Goal: Information Seeking & Learning: Check status

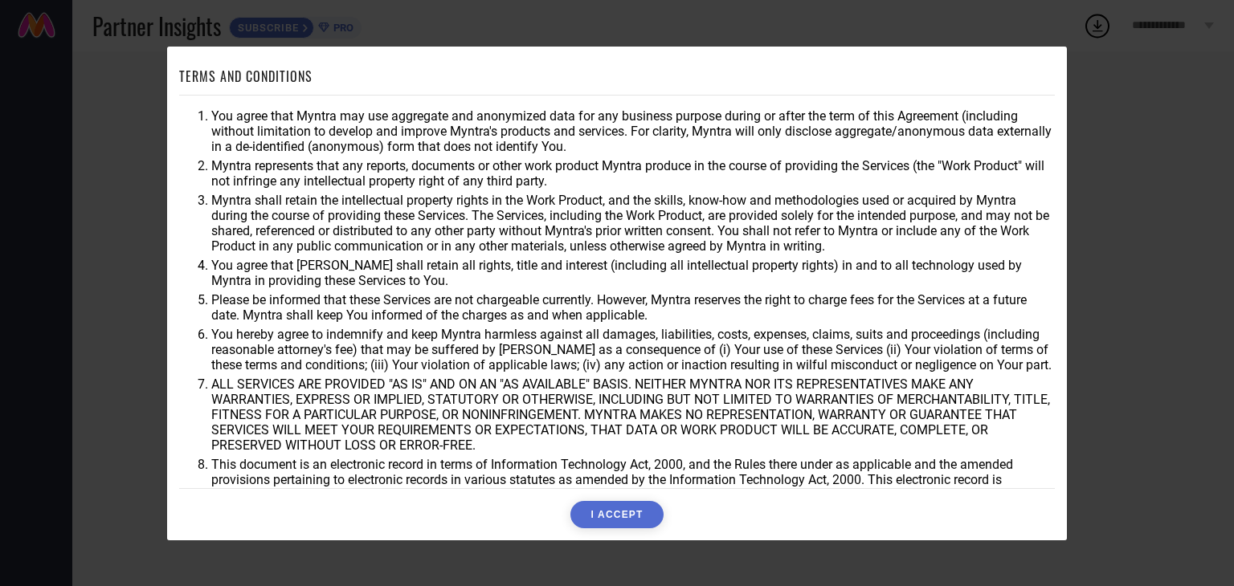
click at [626, 504] on button "I ACCEPT" at bounding box center [616, 514] width 92 height 27
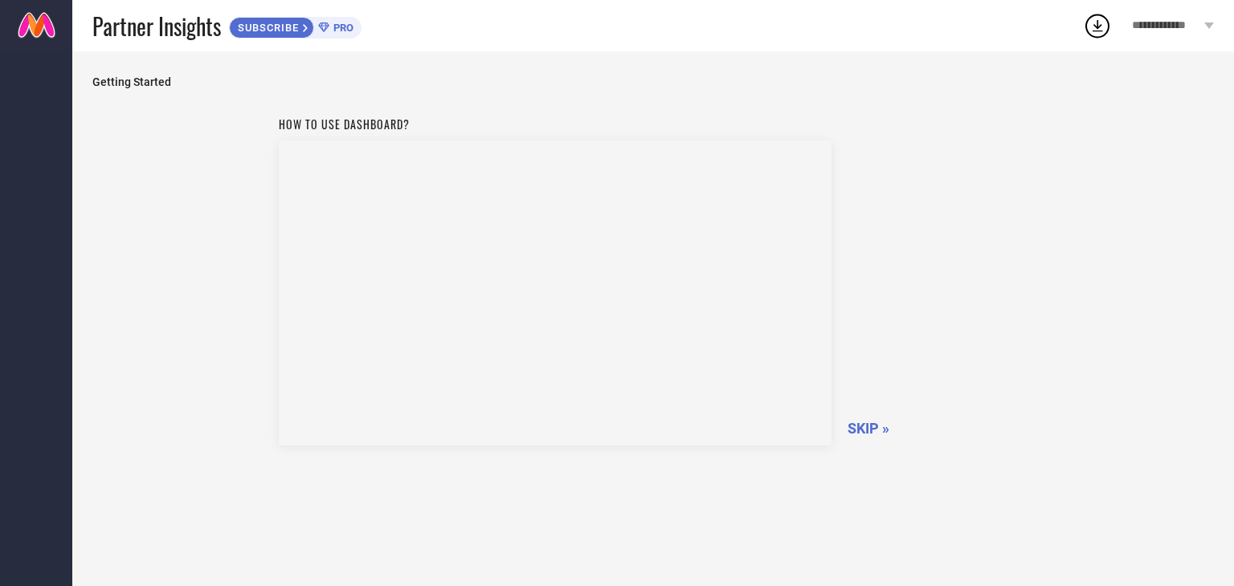
click at [872, 428] on span "SKIP »" at bounding box center [868, 428] width 42 height 17
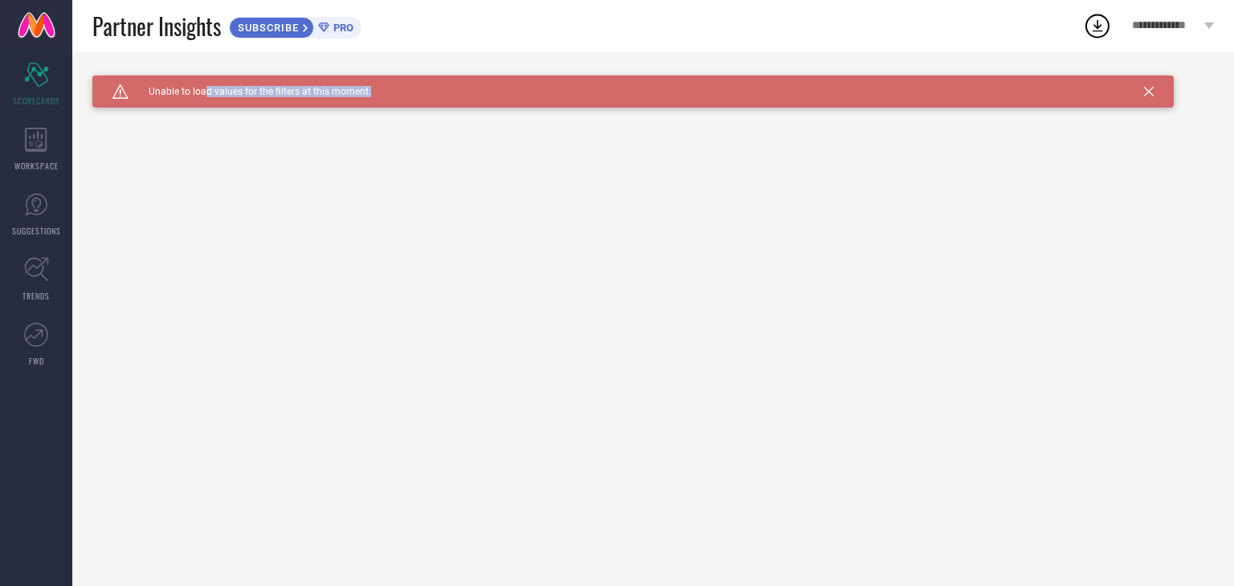
drag, startPoint x: 203, startPoint y: 91, endPoint x: 382, endPoint y: 100, distance: 179.4
click at [382, 100] on div "Caution Created with Sketch. Unable to load values for the filters at this mome…" at bounding box center [632, 91] width 1081 height 32
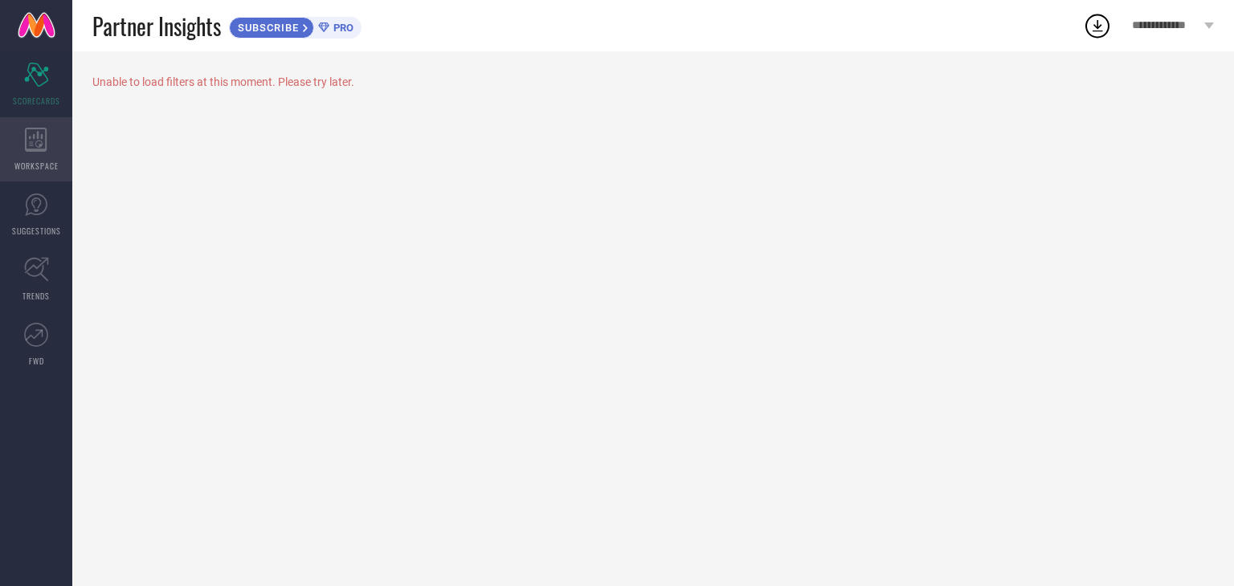
click at [35, 152] on div "WORKSPACE" at bounding box center [36, 149] width 72 height 64
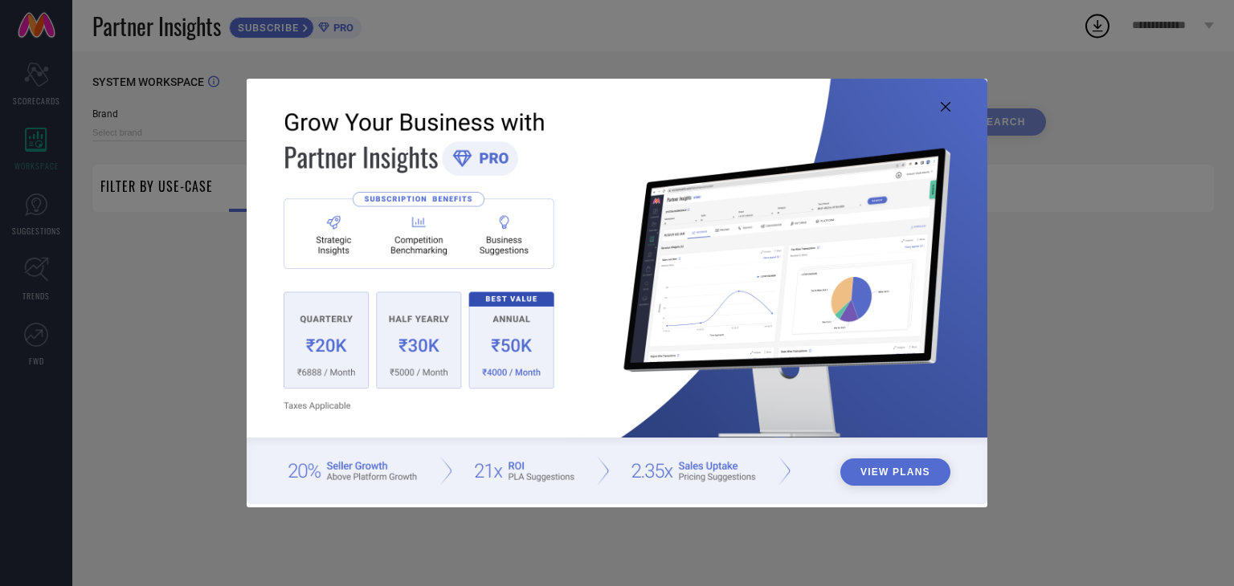
type input "1 STOP FASHION"
type input "All"
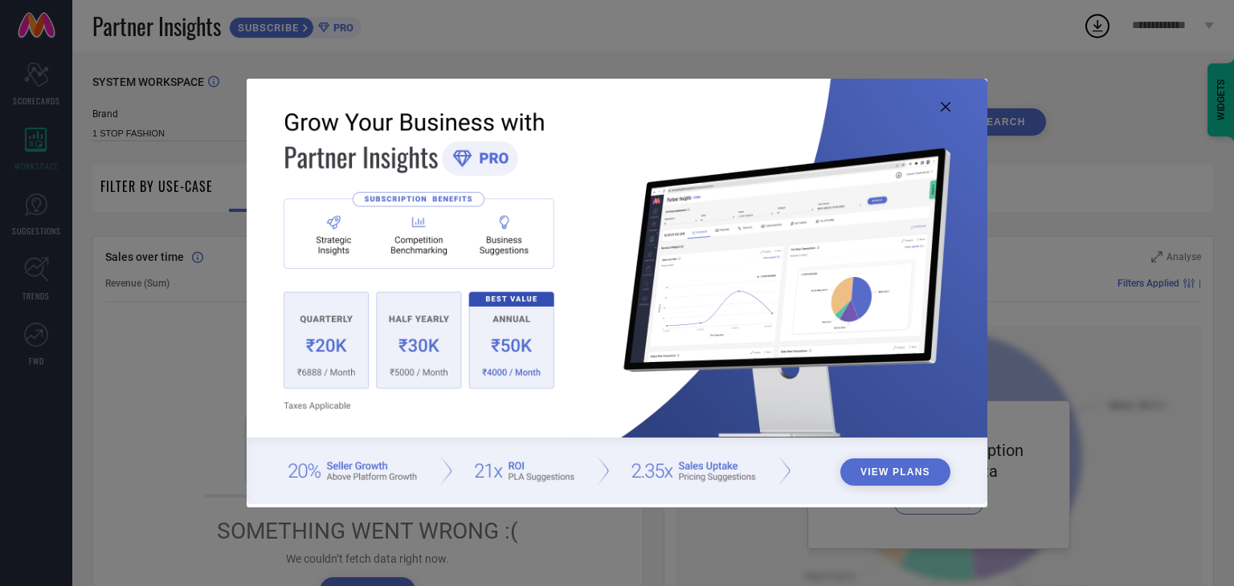
click at [942, 103] on icon at bounding box center [946, 107] width 10 height 10
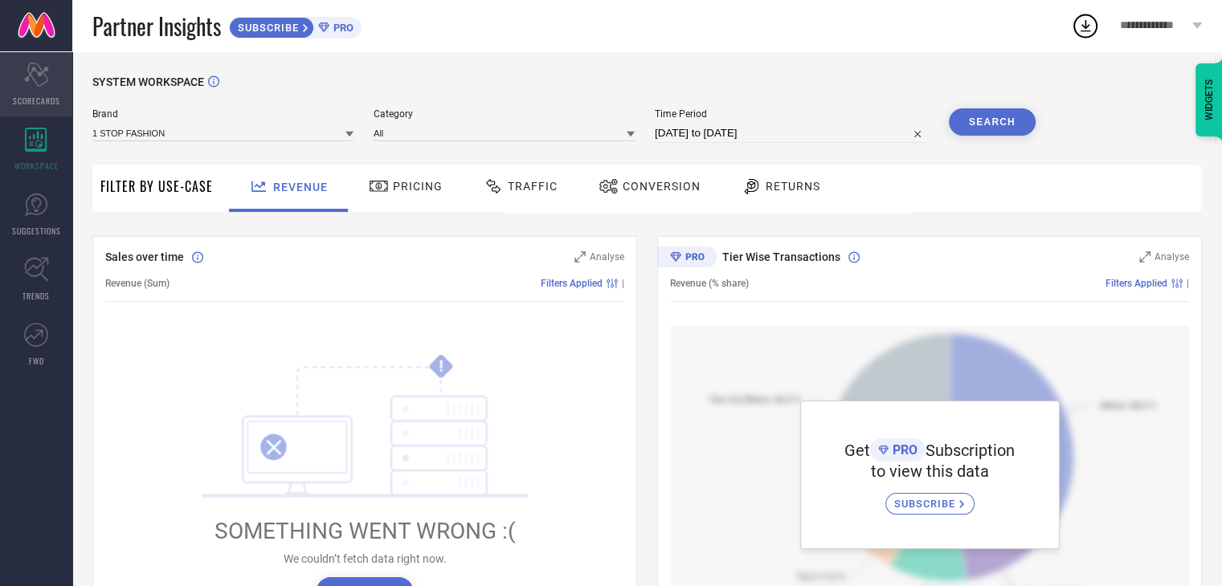
click at [34, 86] on div "Scorecard SCORECARDS" at bounding box center [36, 84] width 72 height 64
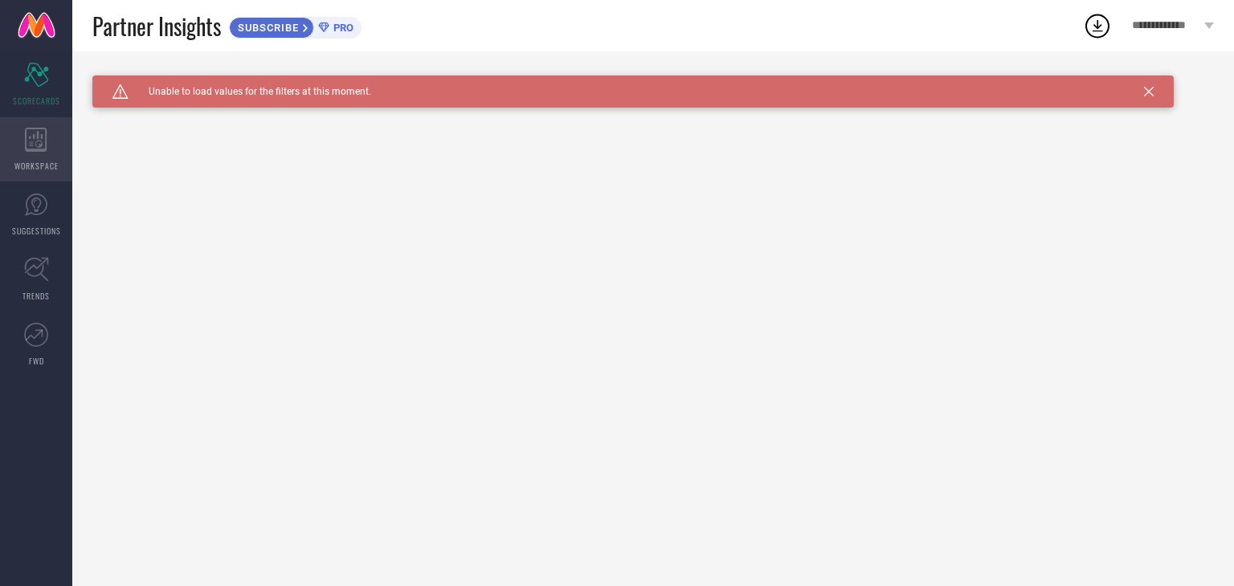
click at [45, 145] on icon at bounding box center [36, 140] width 22 height 24
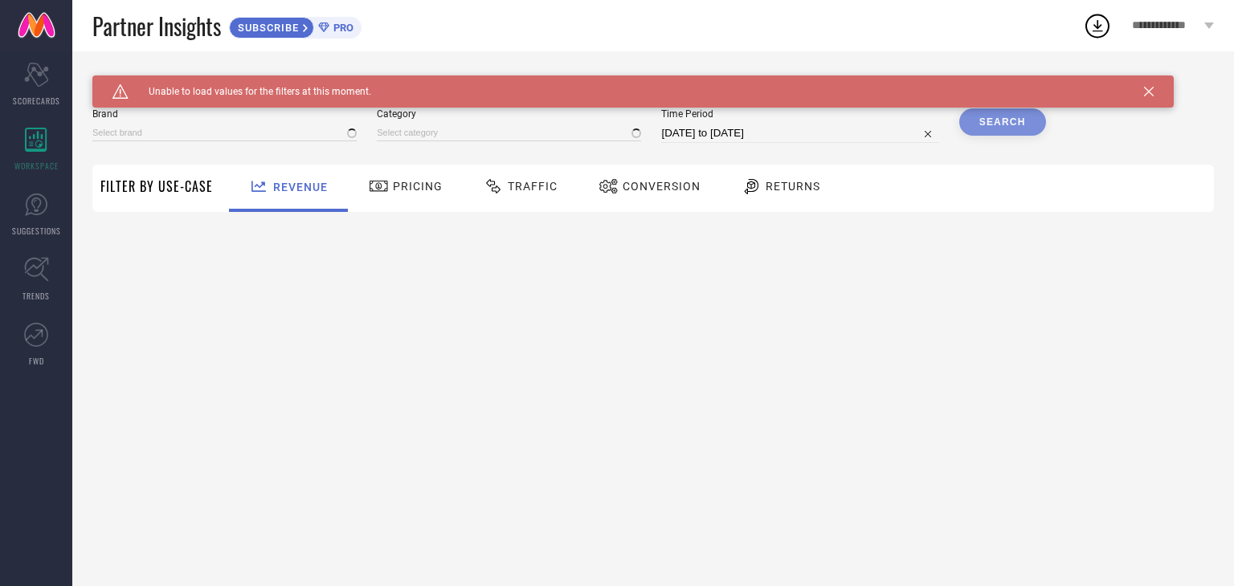
type input "1 STOP FASHION"
type input "All"
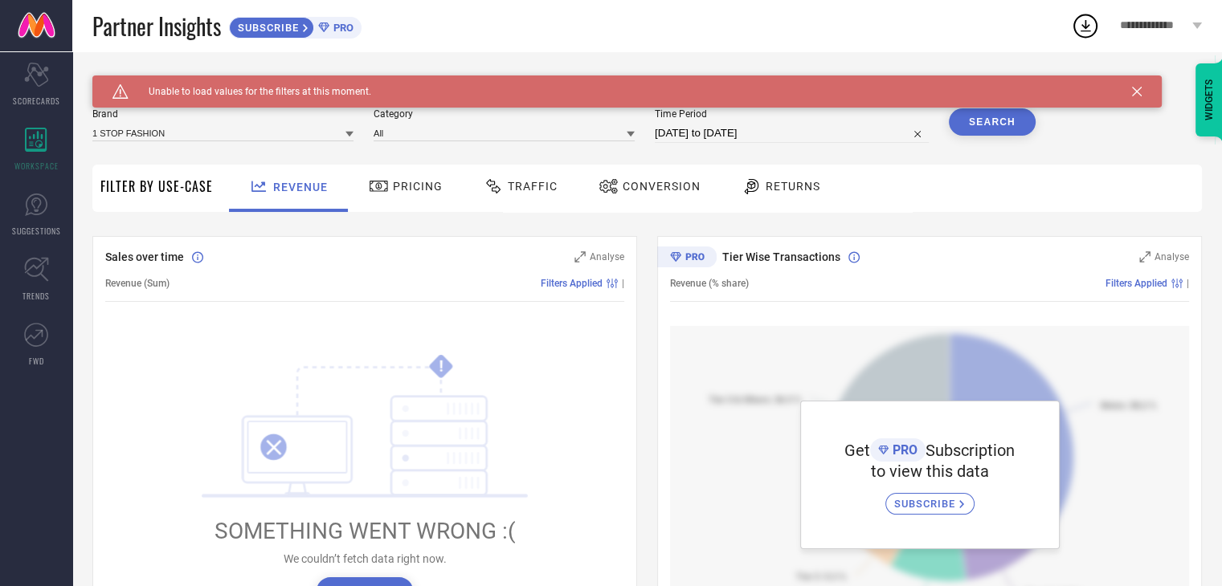
click at [1133, 89] on icon at bounding box center [1137, 92] width 10 height 10
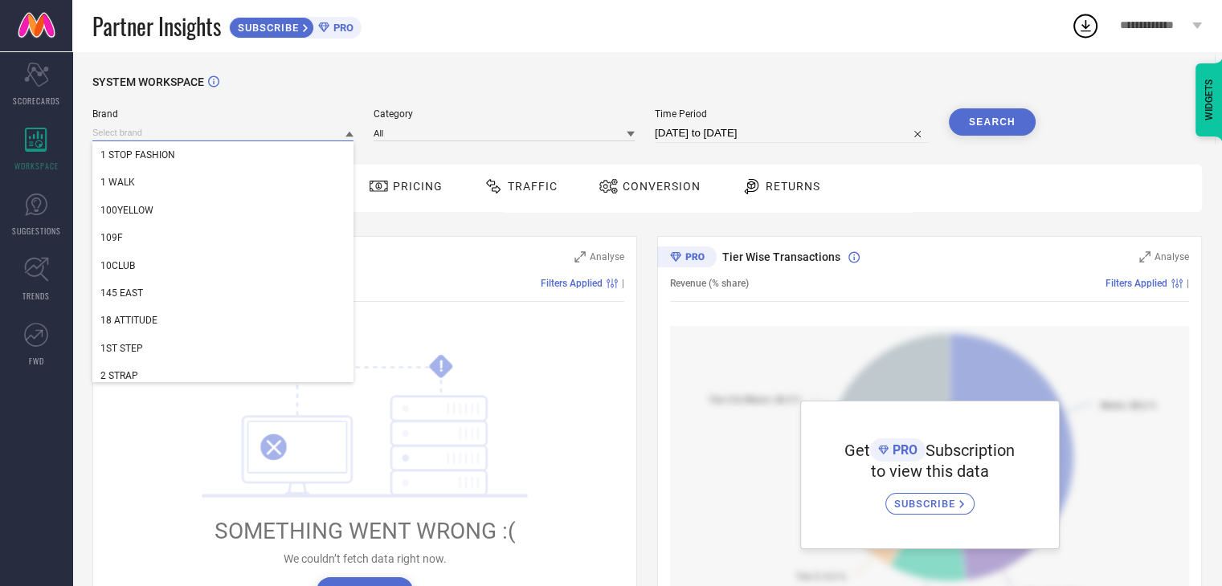
click at [218, 132] on input at bounding box center [222, 132] width 261 height 17
click at [267, 129] on input at bounding box center [222, 132] width 261 height 17
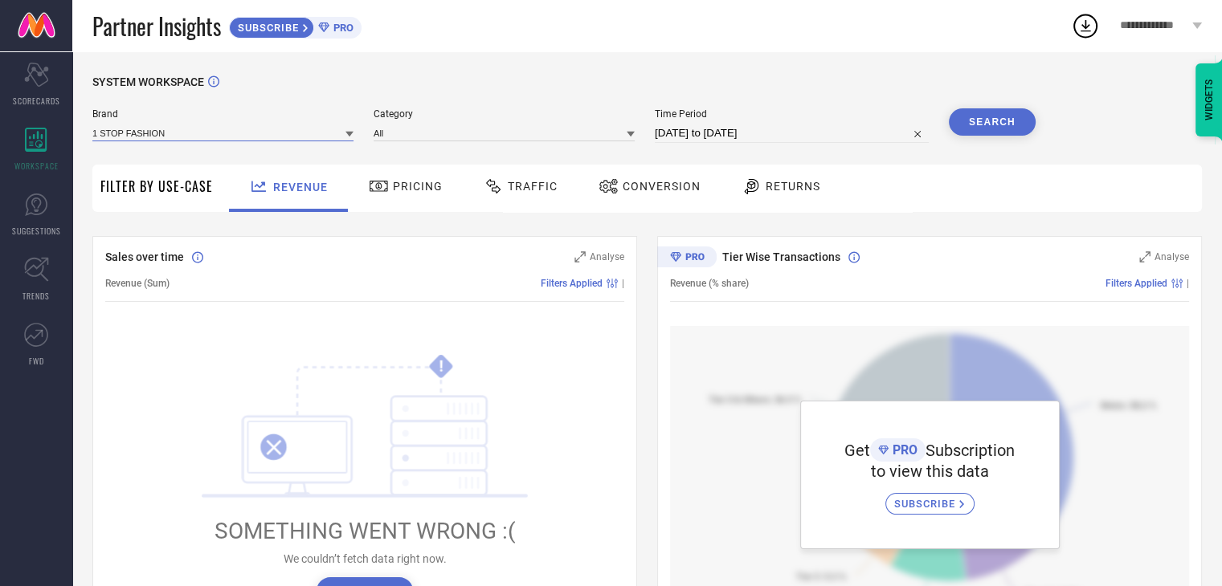
click at [267, 129] on input at bounding box center [222, 132] width 261 height 17
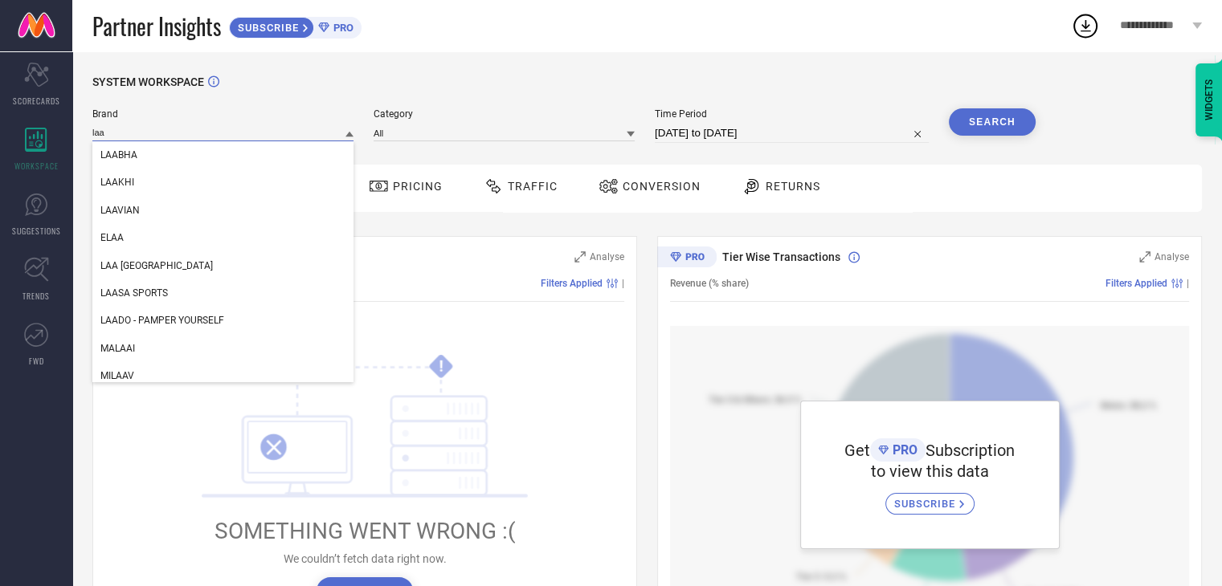
type input "laad"
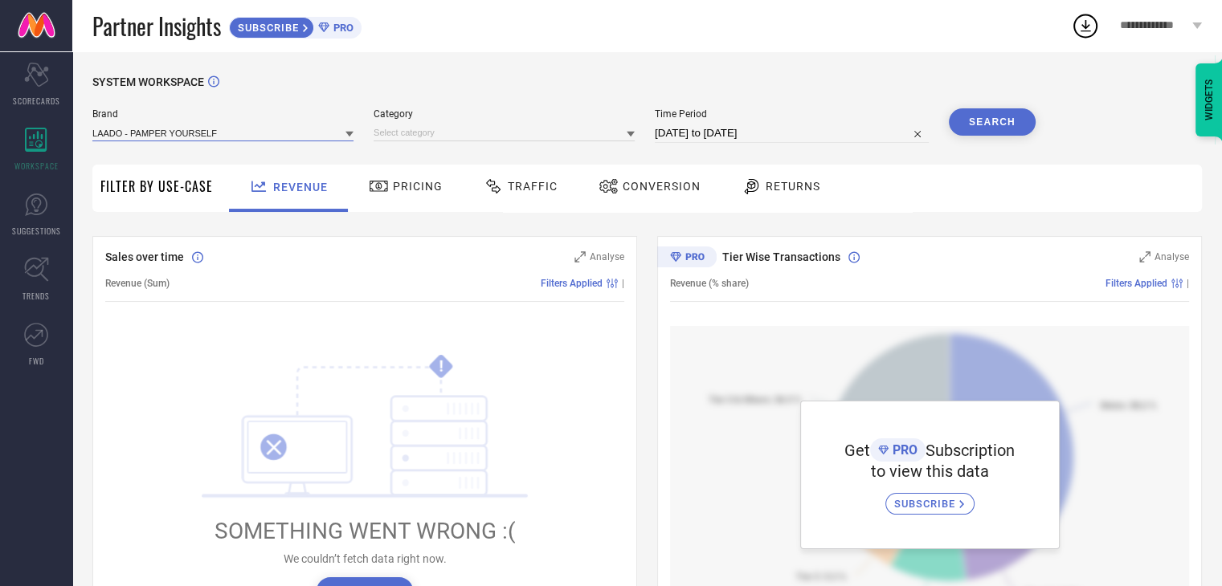
click at [345, 133] on input at bounding box center [222, 132] width 261 height 17
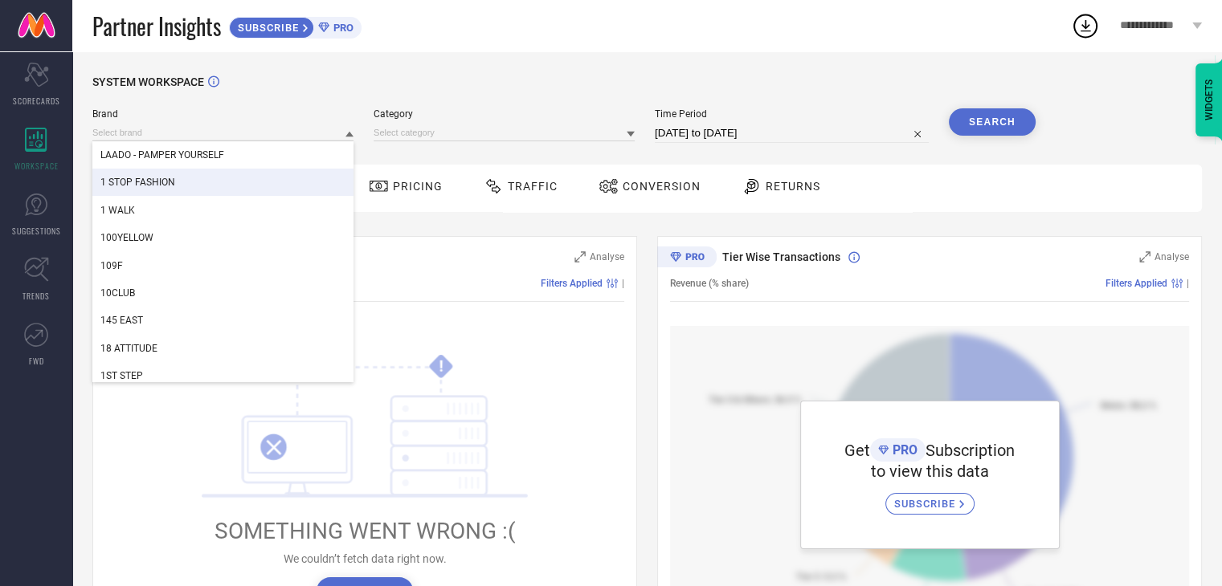
click at [244, 181] on div "1 STOP FASHION" at bounding box center [222, 182] width 261 height 27
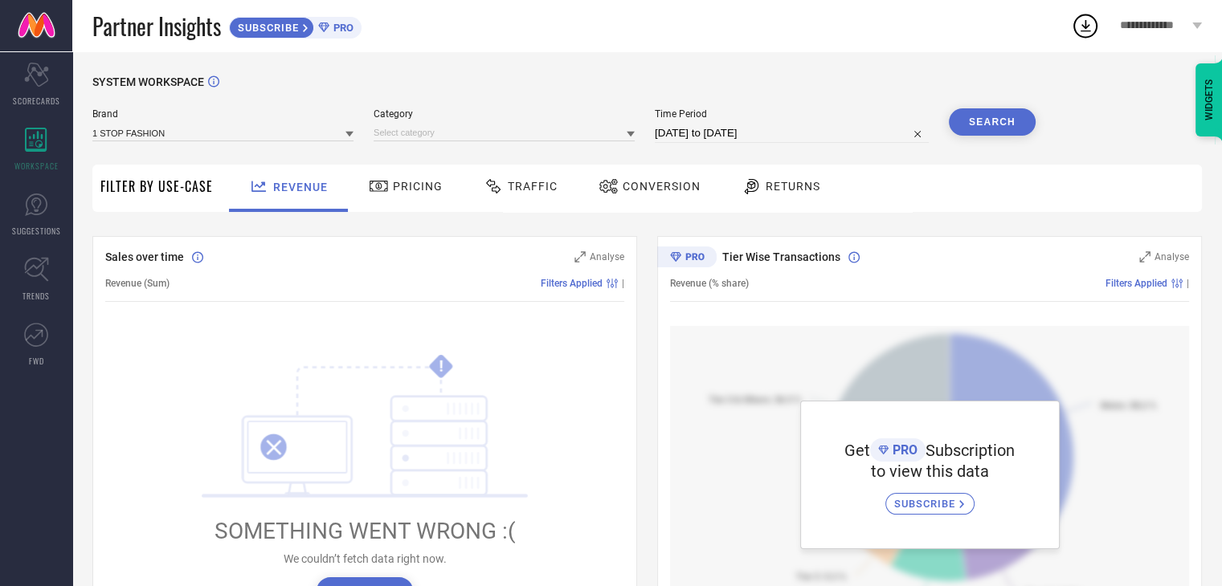
click at [346, 139] on div at bounding box center [349, 133] width 8 height 15
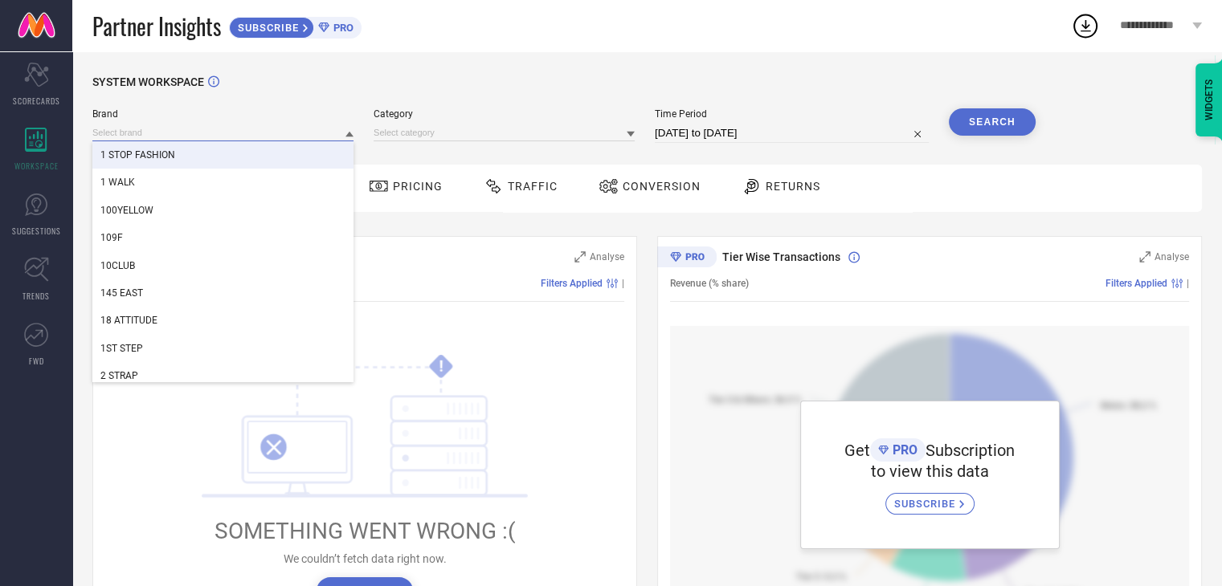
click at [199, 133] on input at bounding box center [222, 132] width 261 height 17
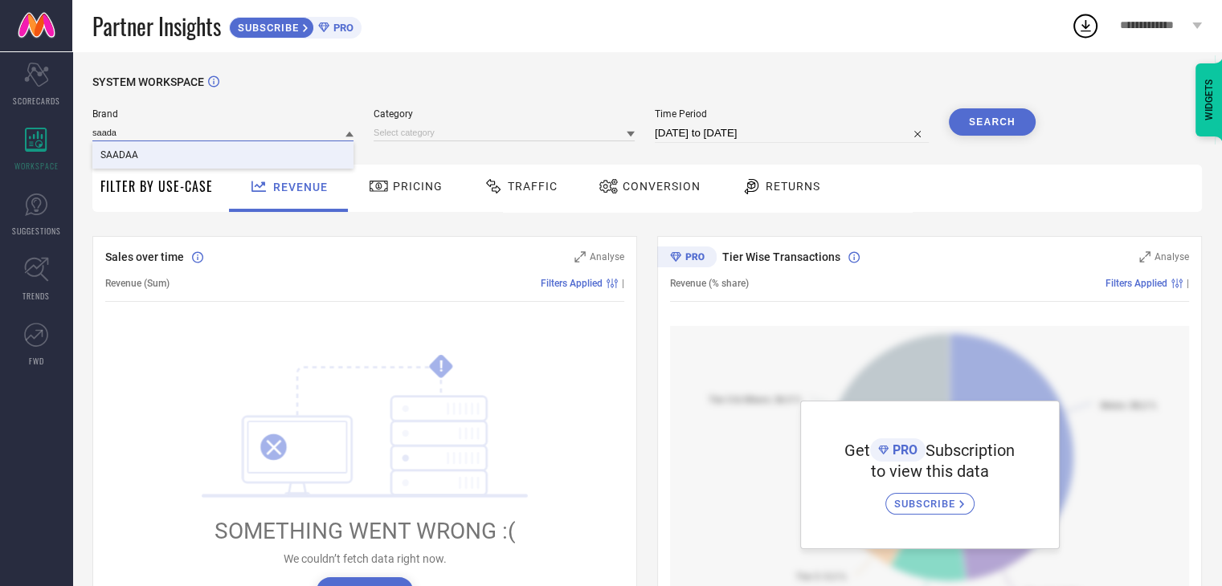
type input "saada"
click at [190, 161] on div "SAADAA" at bounding box center [222, 154] width 261 height 27
click at [585, 136] on input at bounding box center [503, 132] width 261 height 17
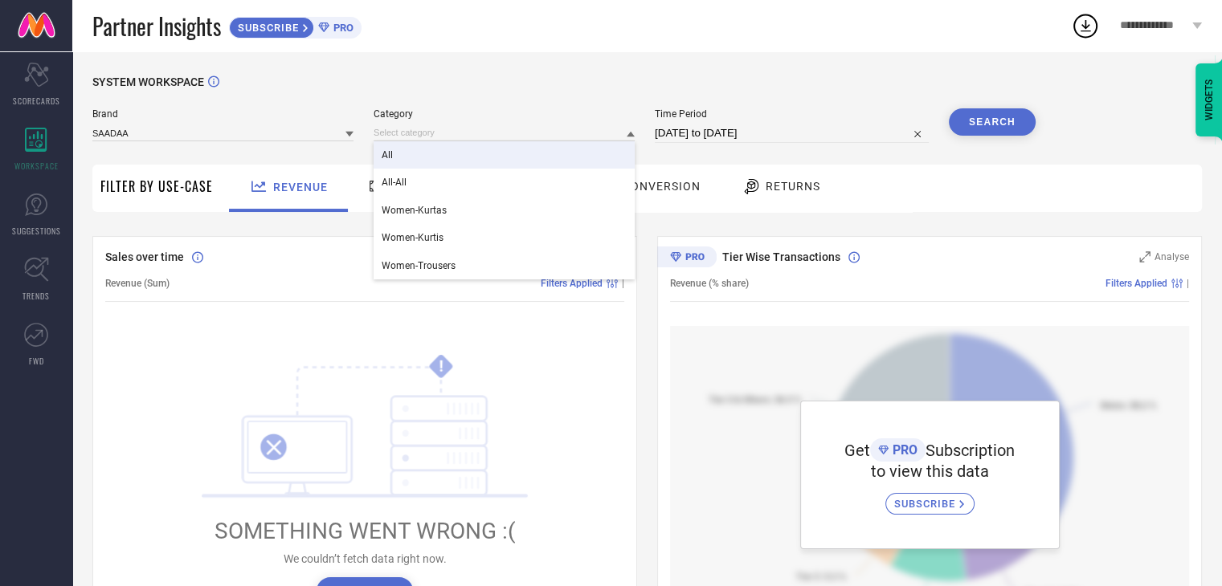
click at [454, 145] on div "All" at bounding box center [503, 154] width 261 height 27
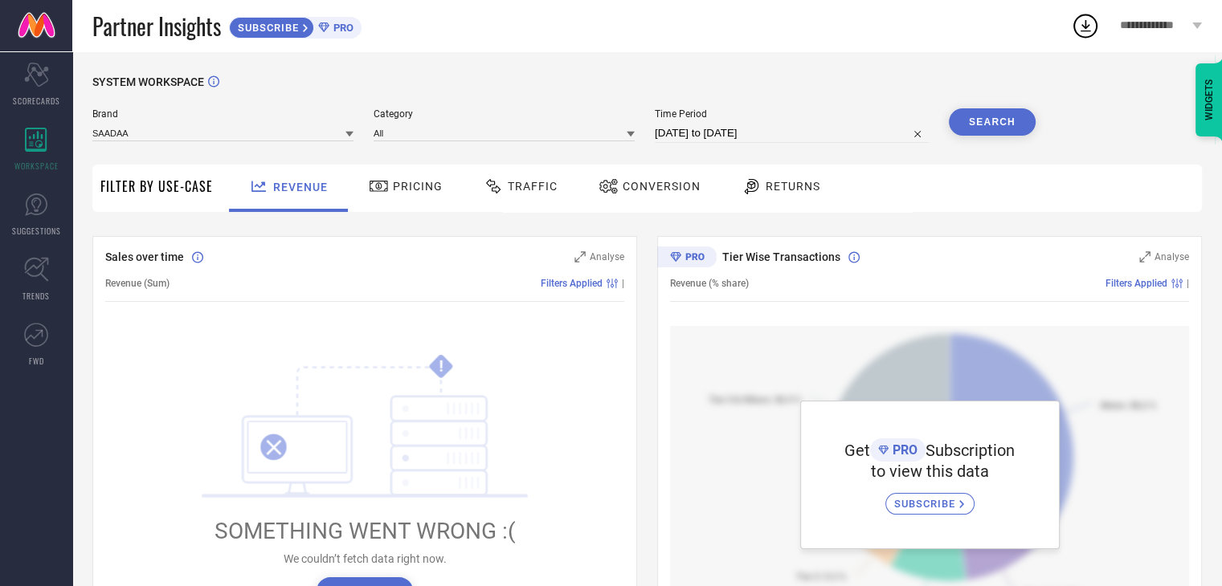
click at [1000, 126] on button "Search" at bounding box center [992, 121] width 87 height 27
click at [43, 211] on icon at bounding box center [36, 205] width 22 height 22
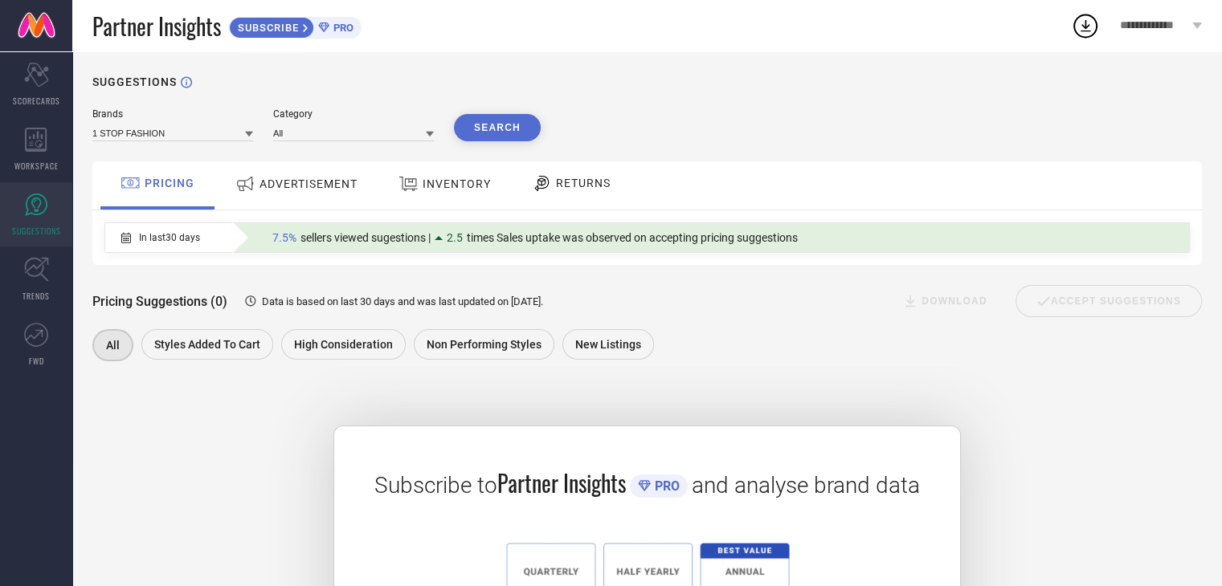
click at [250, 137] on icon at bounding box center [249, 134] width 8 height 8
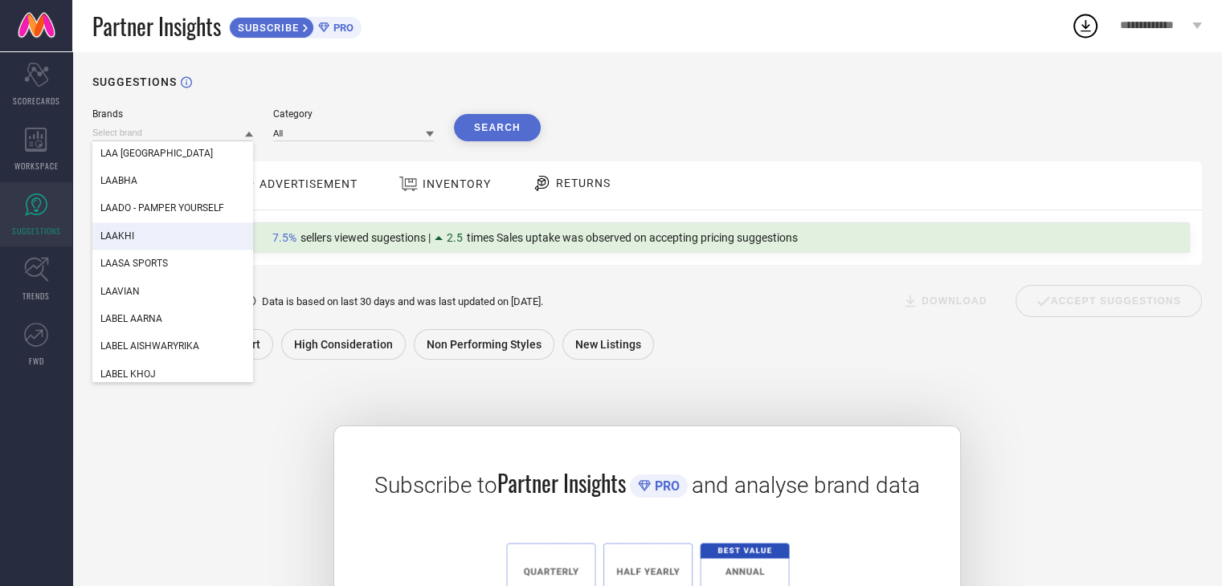
scroll to position [130945, 0]
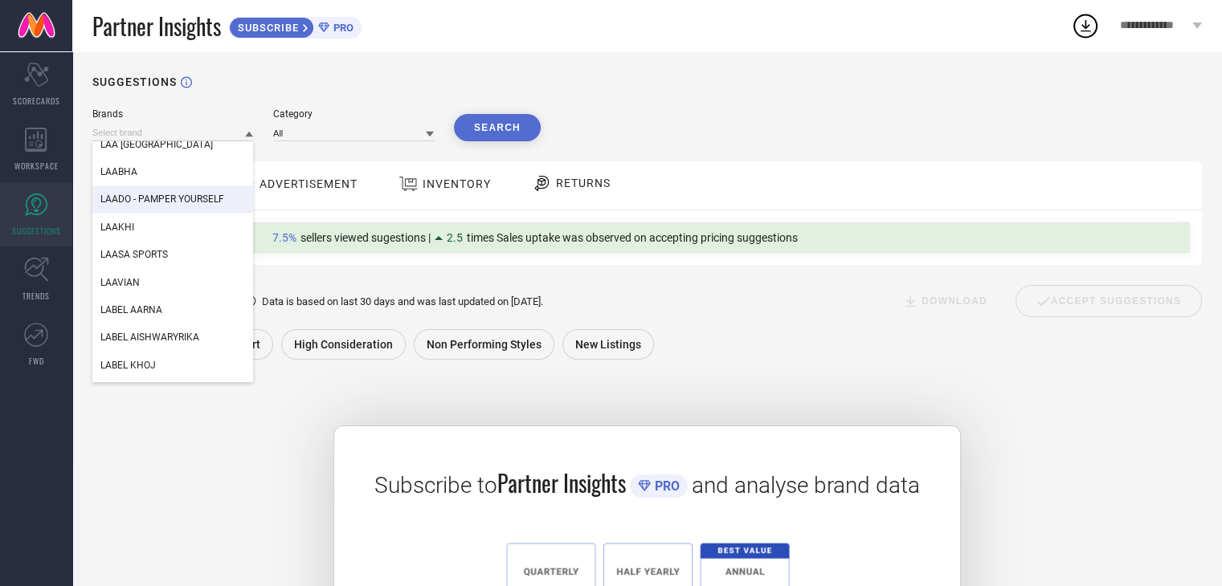
click at [209, 199] on span "LAADO - PAMPER YOURSELF" at bounding box center [162, 199] width 124 height 11
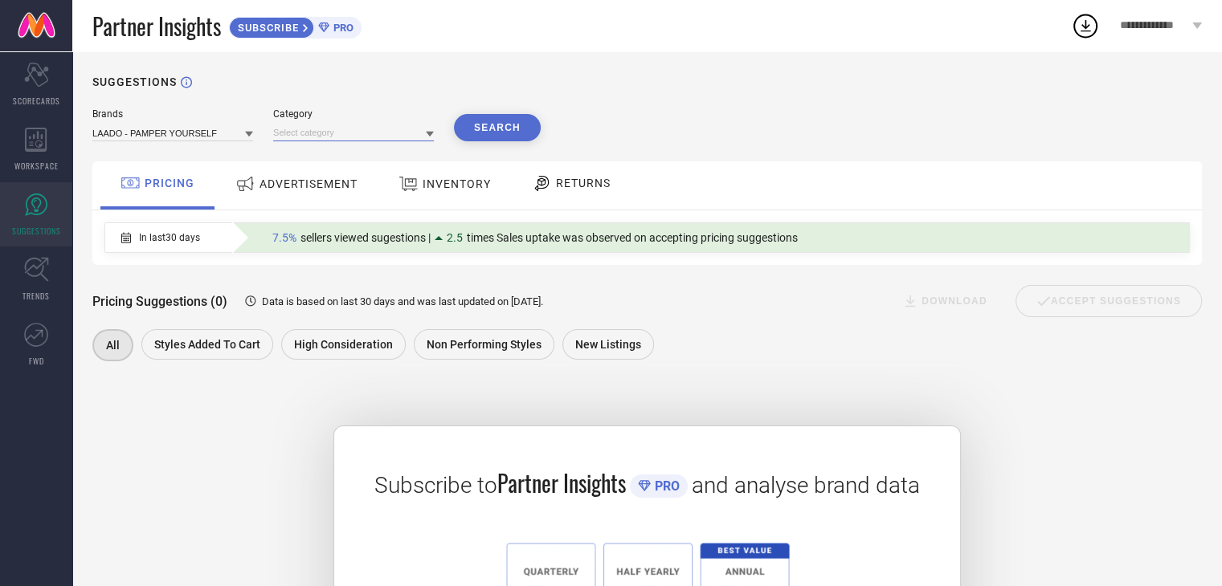
click at [375, 136] on input at bounding box center [353, 132] width 161 height 17
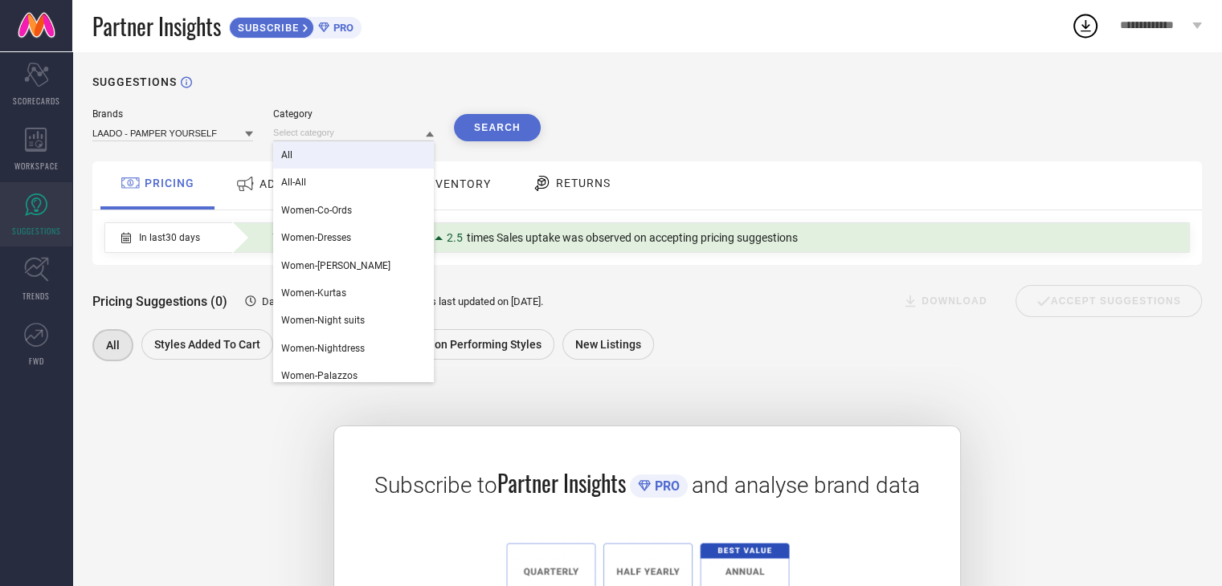
click at [346, 160] on div "All" at bounding box center [353, 154] width 161 height 27
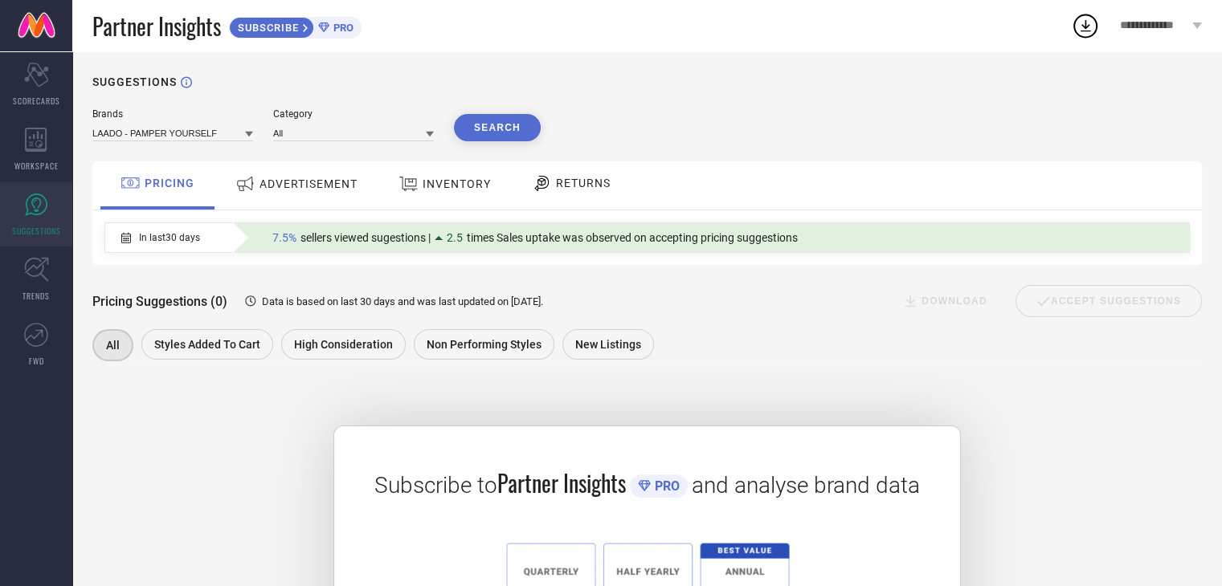
click at [494, 123] on button "Search" at bounding box center [497, 127] width 87 height 27
click at [47, 267] on icon at bounding box center [36, 269] width 25 height 25
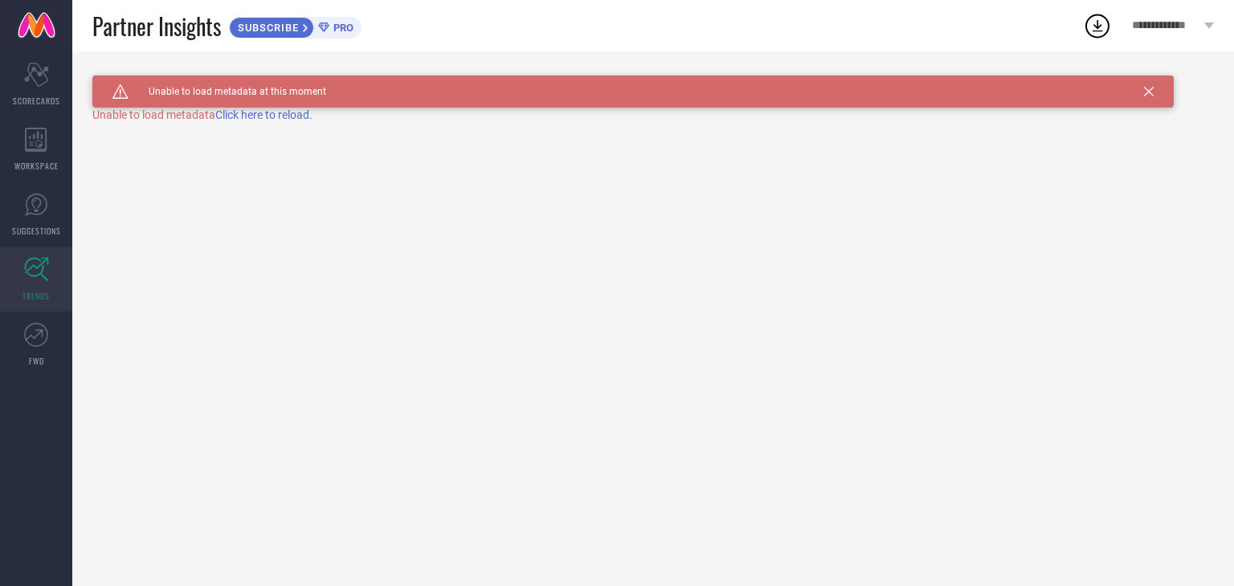
click at [292, 118] on span "Click here to reload." at bounding box center [263, 114] width 97 height 13
click at [39, 349] on link "FWD" at bounding box center [36, 344] width 72 height 64
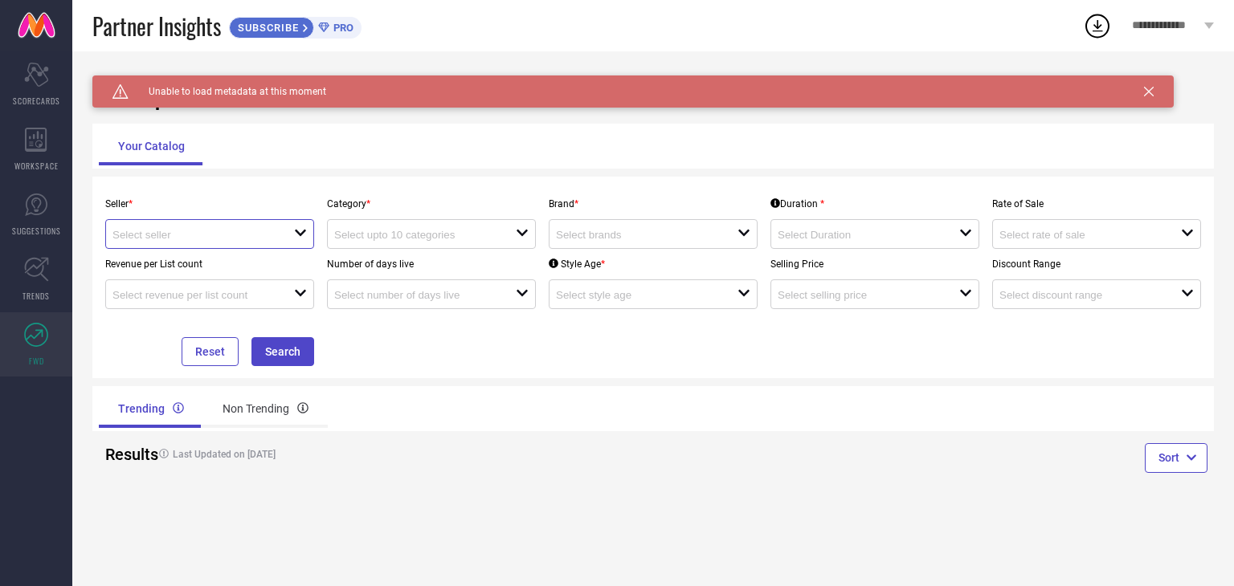
click at [263, 240] on input at bounding box center [193, 235] width 163 height 12
click at [228, 271] on li "Myntra ( MINT_1 )" at bounding box center [209, 265] width 207 height 29
type input "Myntra ( MINT_1 )"
click at [392, 236] on input at bounding box center [415, 235] width 163 height 12
click at [423, 194] on div "Category * close" at bounding box center [431, 219] width 222 height 60
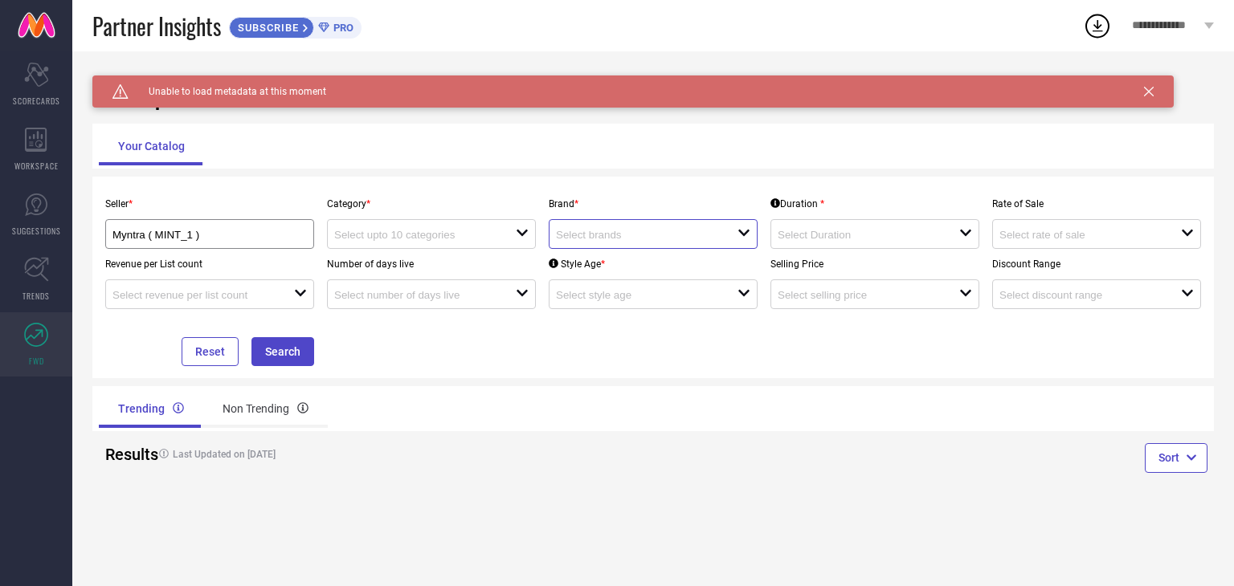
click at [615, 238] on input at bounding box center [637, 235] width 163 height 12
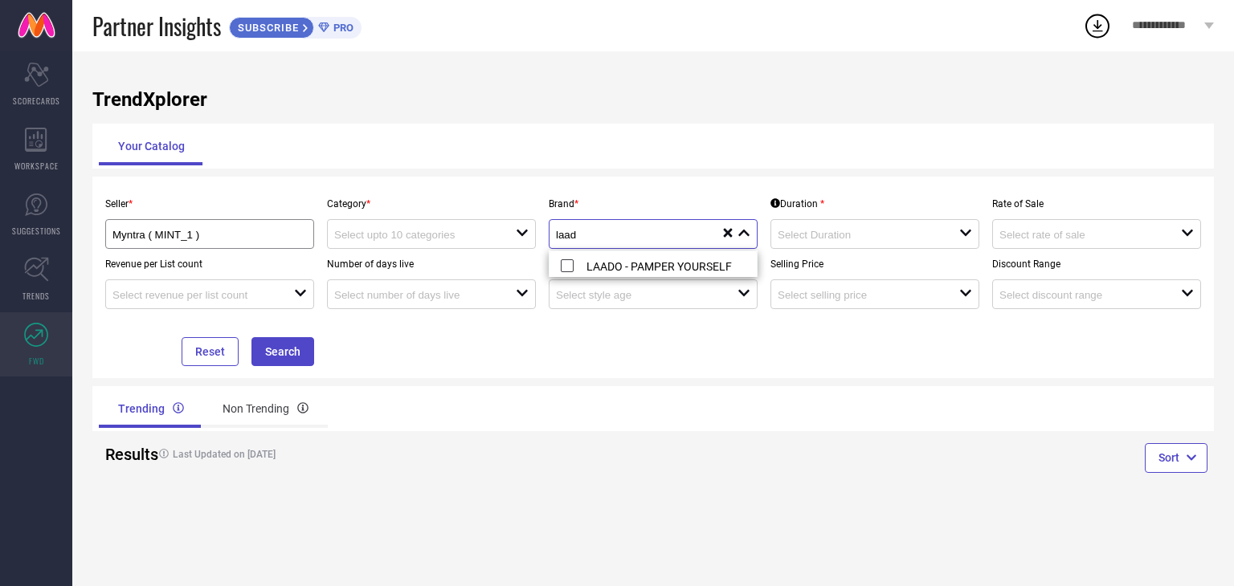
type input "laad"
click at [655, 181] on div "Seller * Myntra ( MINT_1 ) Category * open Brand * laad close reset Duration * …" at bounding box center [652, 278] width 1121 height 202
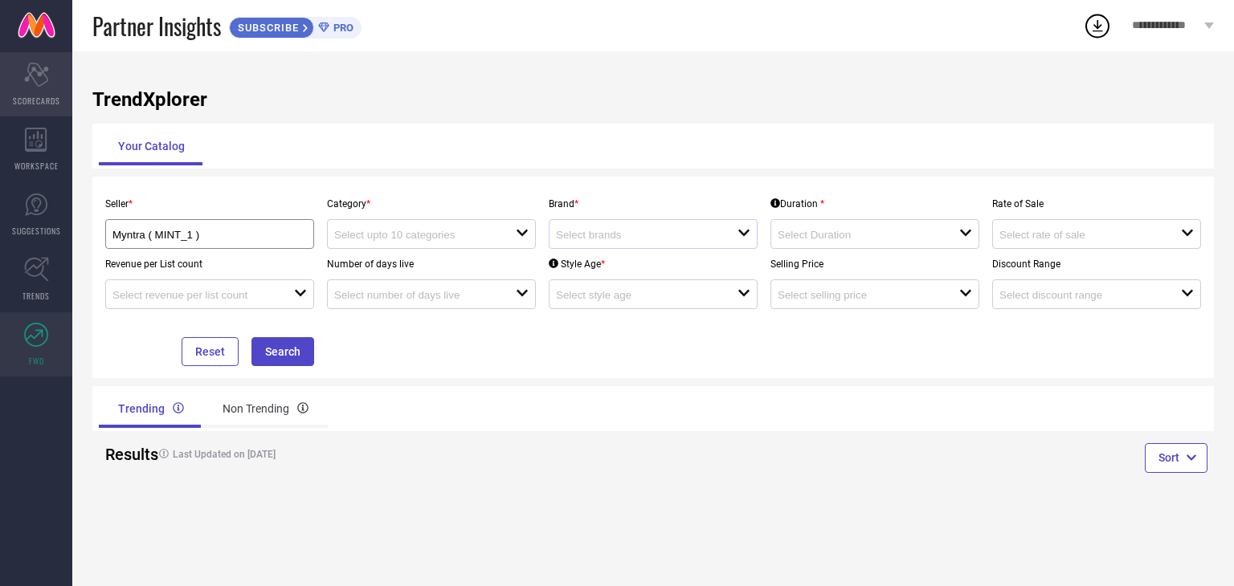
click at [35, 80] on icon "Scorecard" at bounding box center [36, 75] width 25 height 24
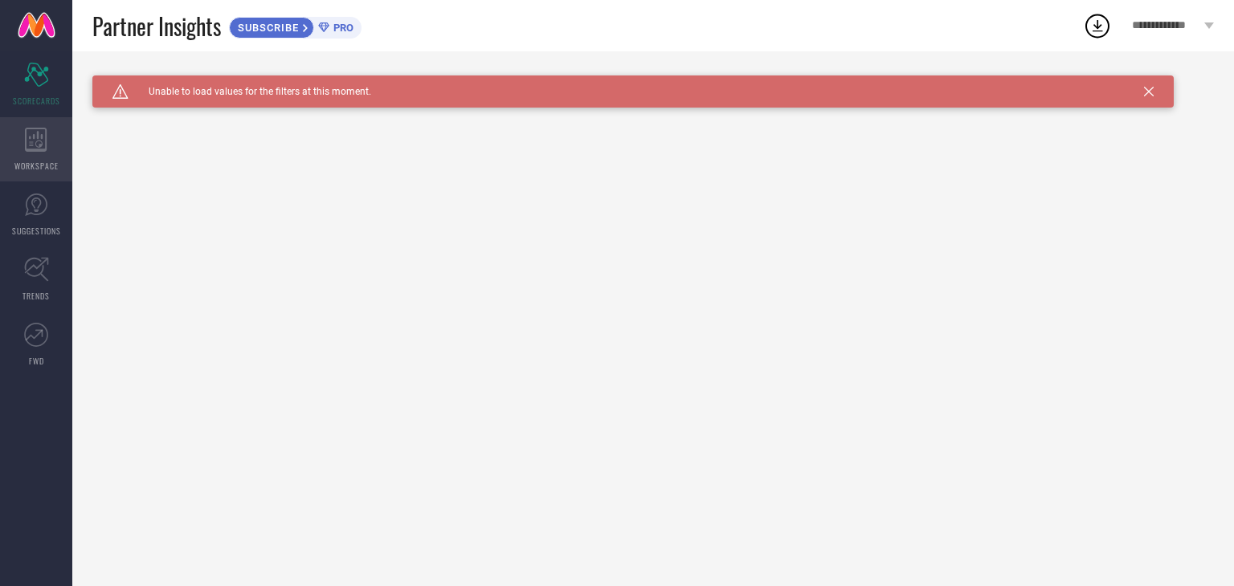
click at [51, 147] on div "WORKSPACE" at bounding box center [36, 149] width 72 height 64
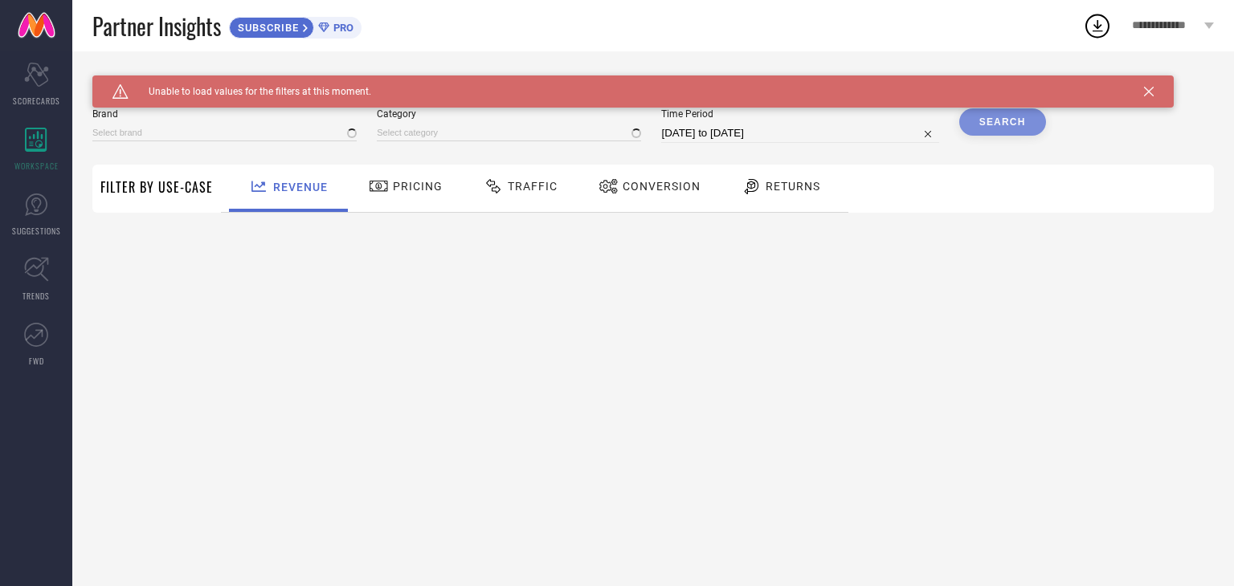
type input "1 STOP FASHION"
type input "All"
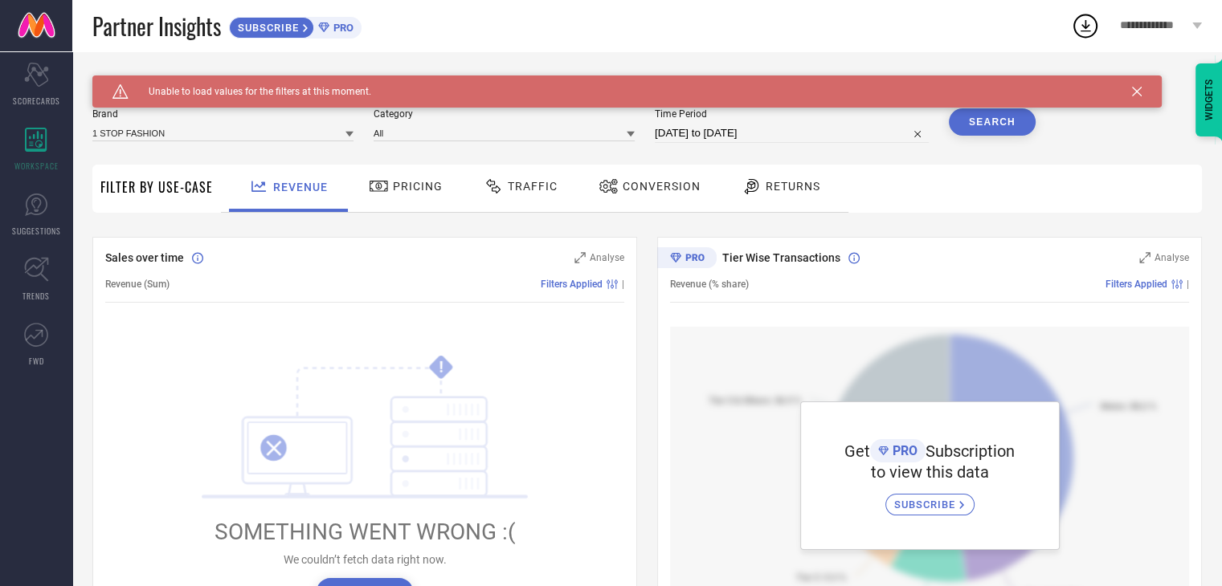
click at [289, 25] on span "SUBSCRIBE" at bounding box center [266, 28] width 73 height 12
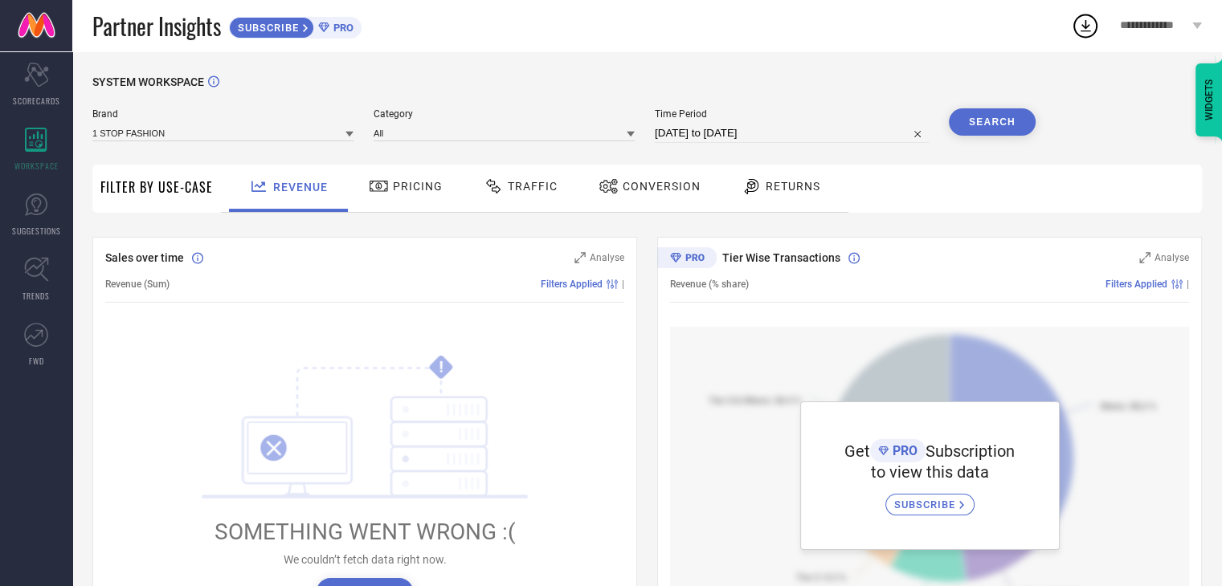
click at [398, 182] on span "Pricing" at bounding box center [418, 186] width 50 height 13
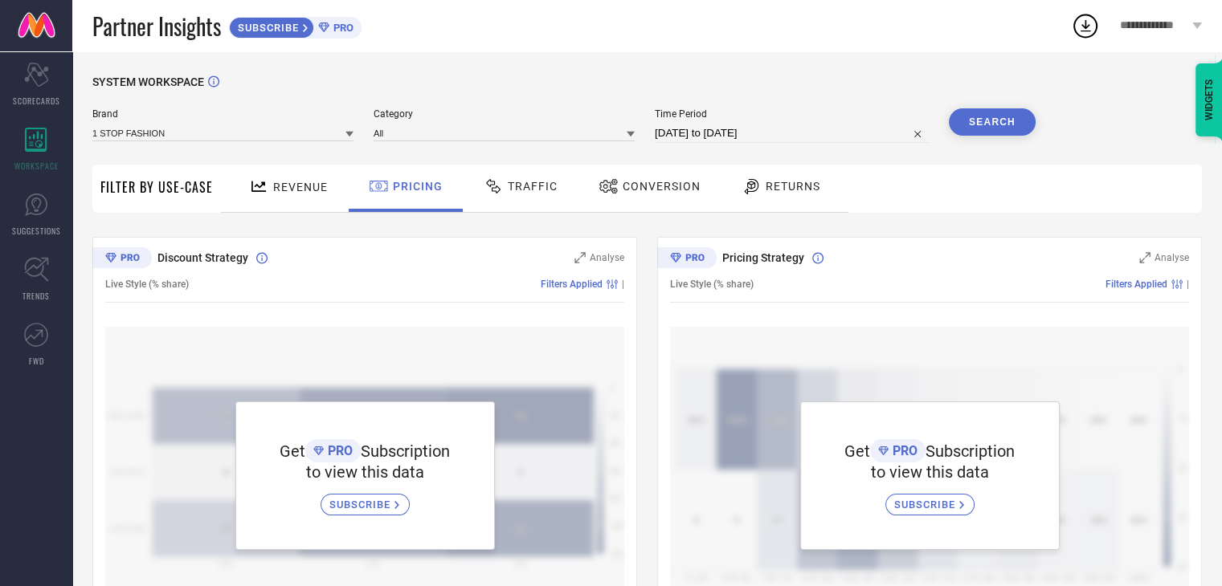
click at [349, 134] on icon at bounding box center [349, 135] width 8 height 6
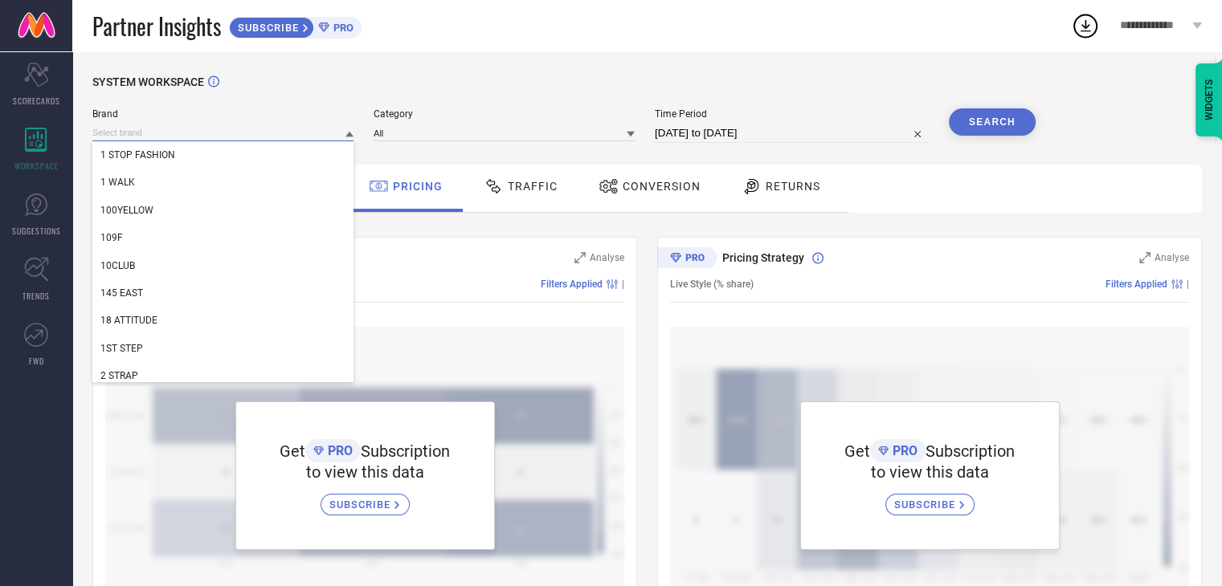
click at [202, 129] on input at bounding box center [222, 132] width 261 height 17
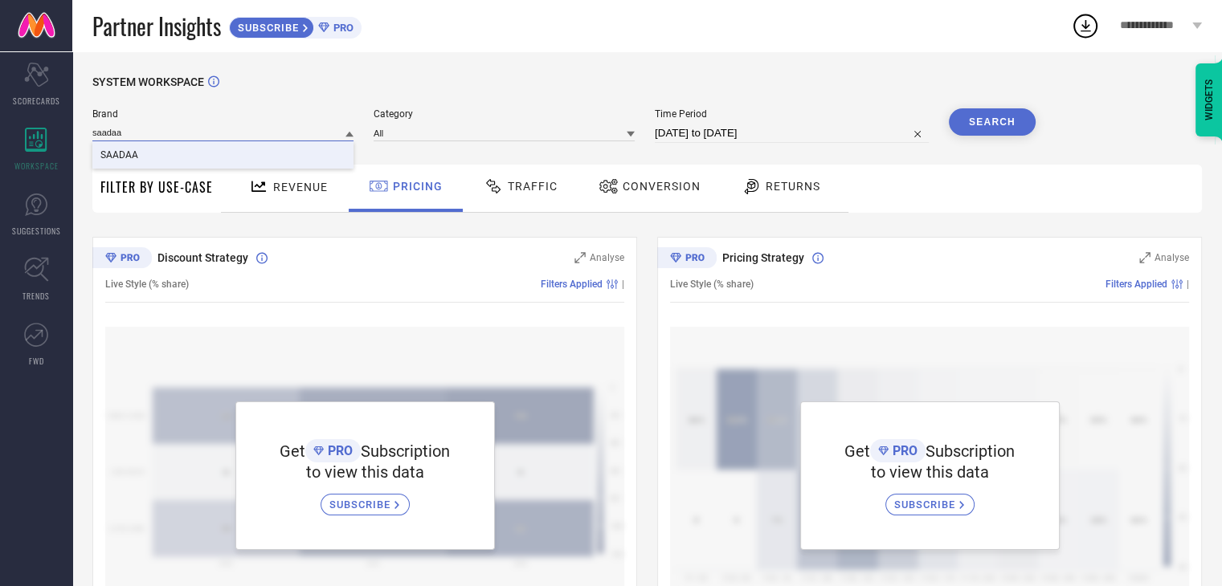
type input "saadaa"
click at [143, 153] on div "SAADAA" at bounding box center [222, 154] width 261 height 27
click at [492, 137] on input at bounding box center [503, 132] width 261 height 17
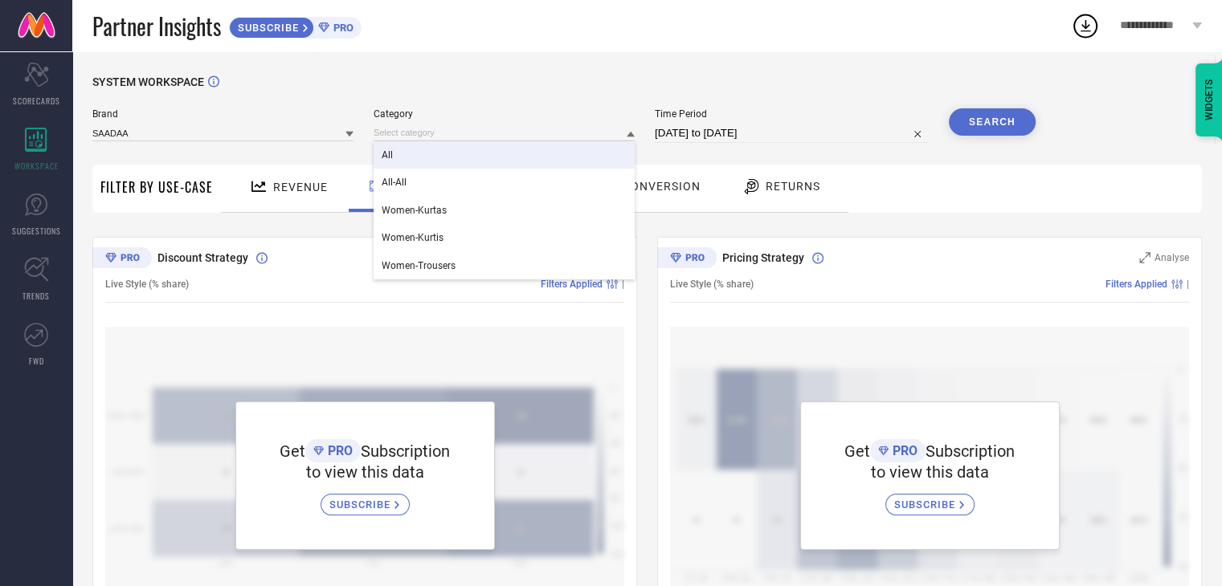
click at [504, 147] on div "All" at bounding box center [503, 154] width 261 height 27
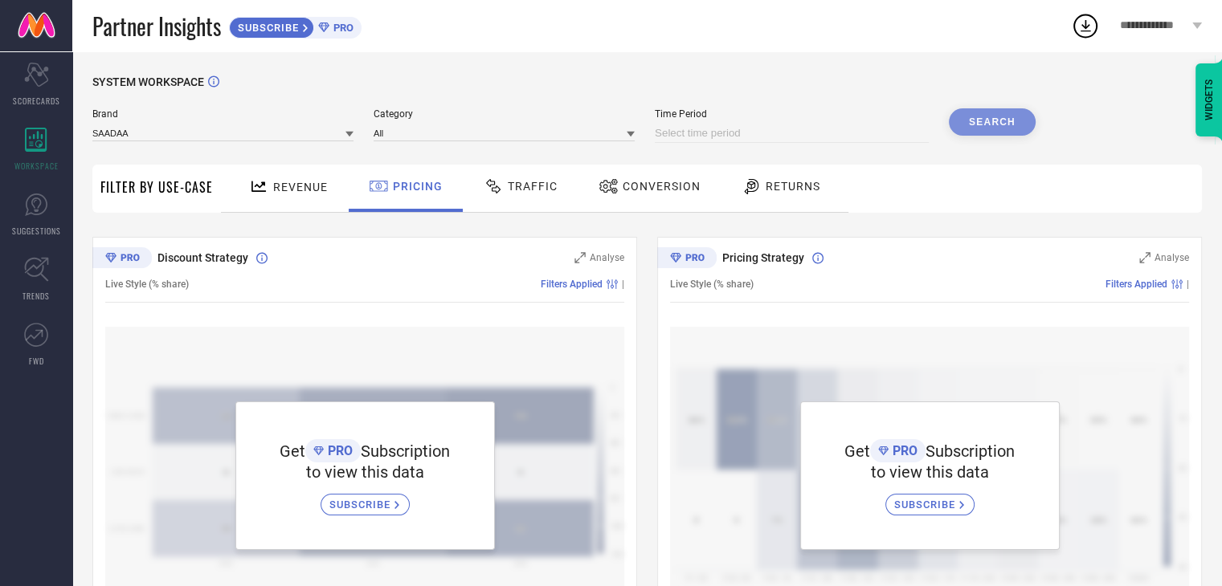
select select "7"
select select "2025"
select select "8"
select select "2025"
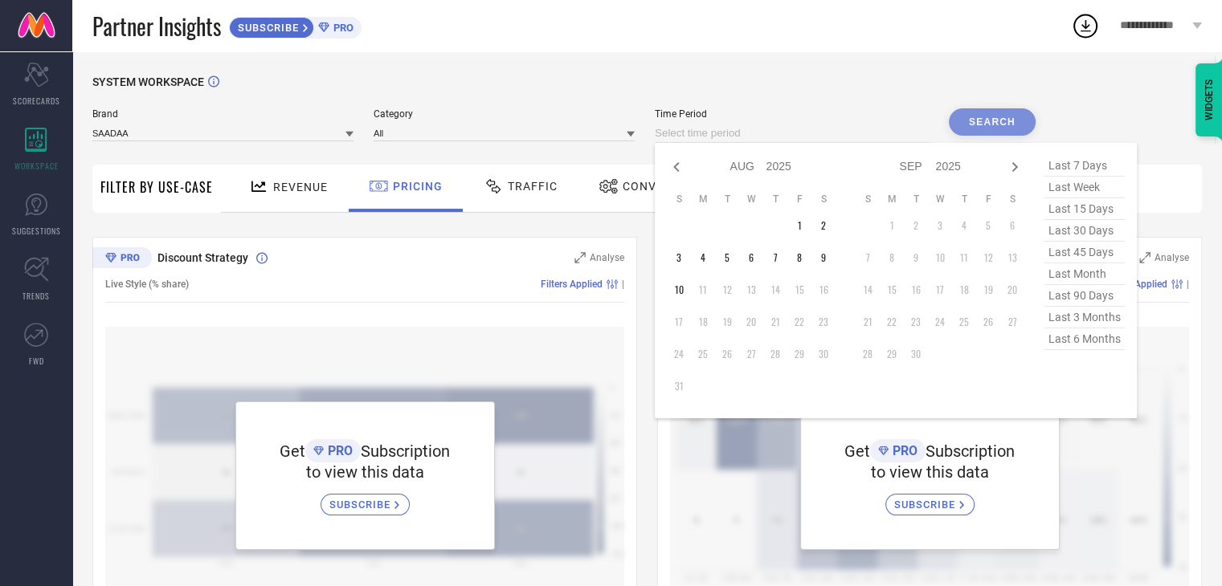
click at [790, 136] on input at bounding box center [792, 133] width 274 height 19
click at [1096, 234] on span "last 30 days" at bounding box center [1084, 231] width 80 height 22
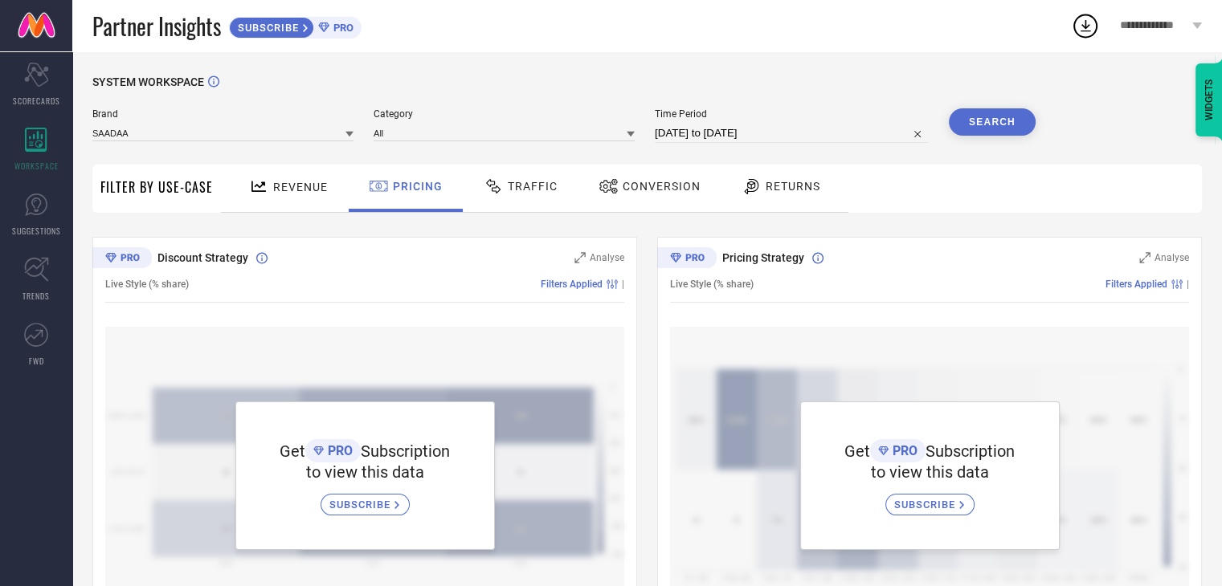
click at [1007, 129] on button "Search" at bounding box center [992, 121] width 87 height 27
click at [297, 133] on input at bounding box center [222, 132] width 261 height 17
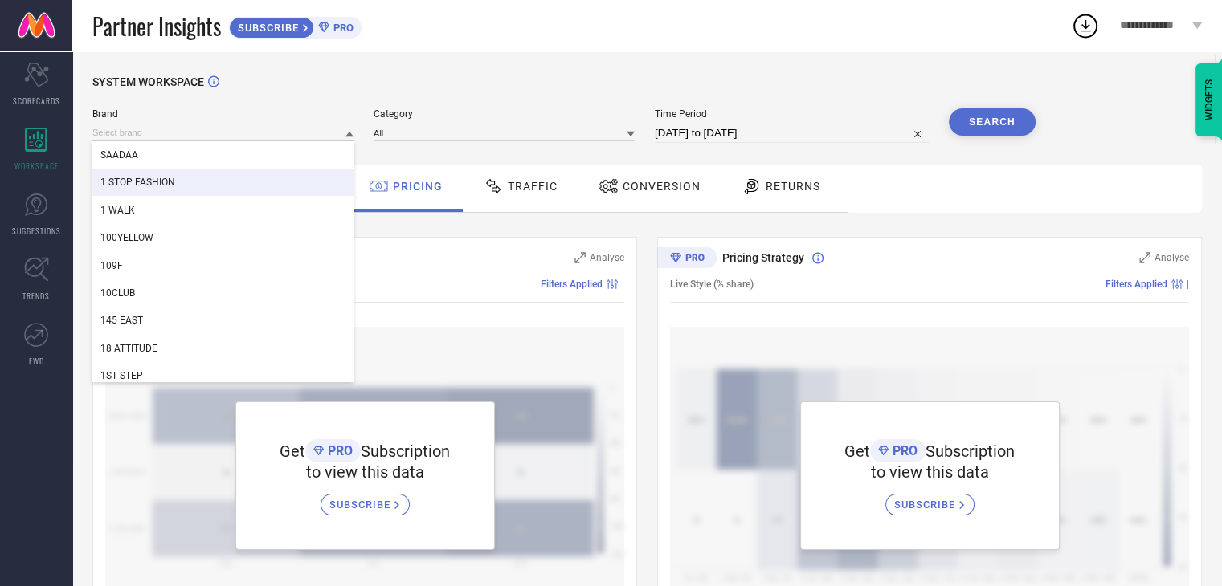
click at [191, 179] on div "1 STOP FASHION" at bounding box center [222, 182] width 261 height 27
type input "12-07-2025 to 10-08-2025"
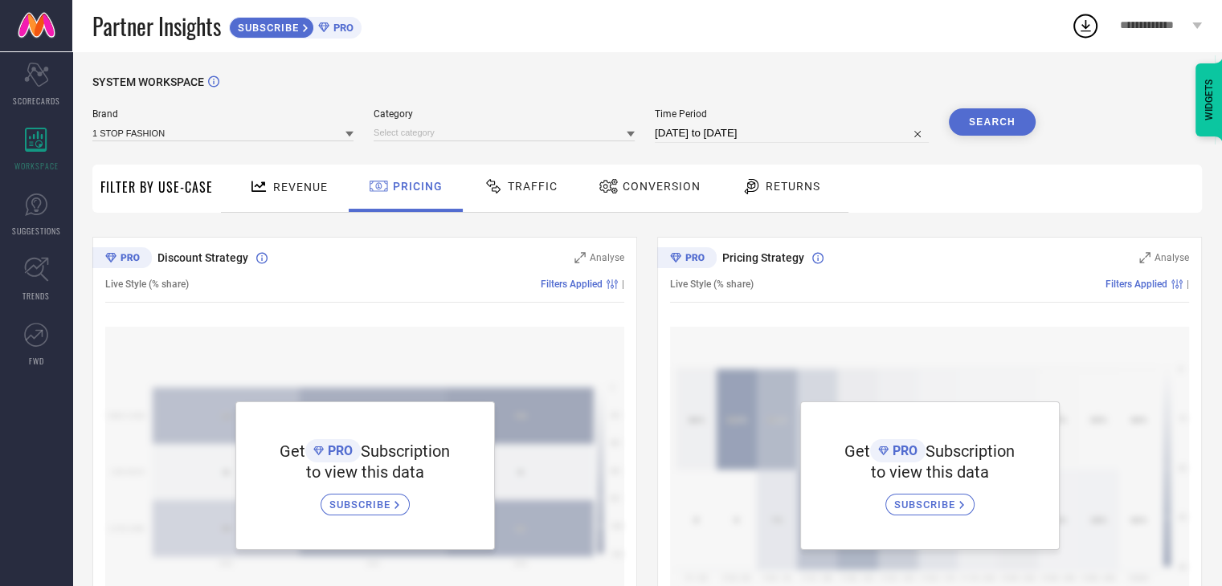
click at [980, 116] on button "Search" at bounding box center [992, 121] width 87 height 27
click at [540, 136] on input at bounding box center [503, 132] width 261 height 17
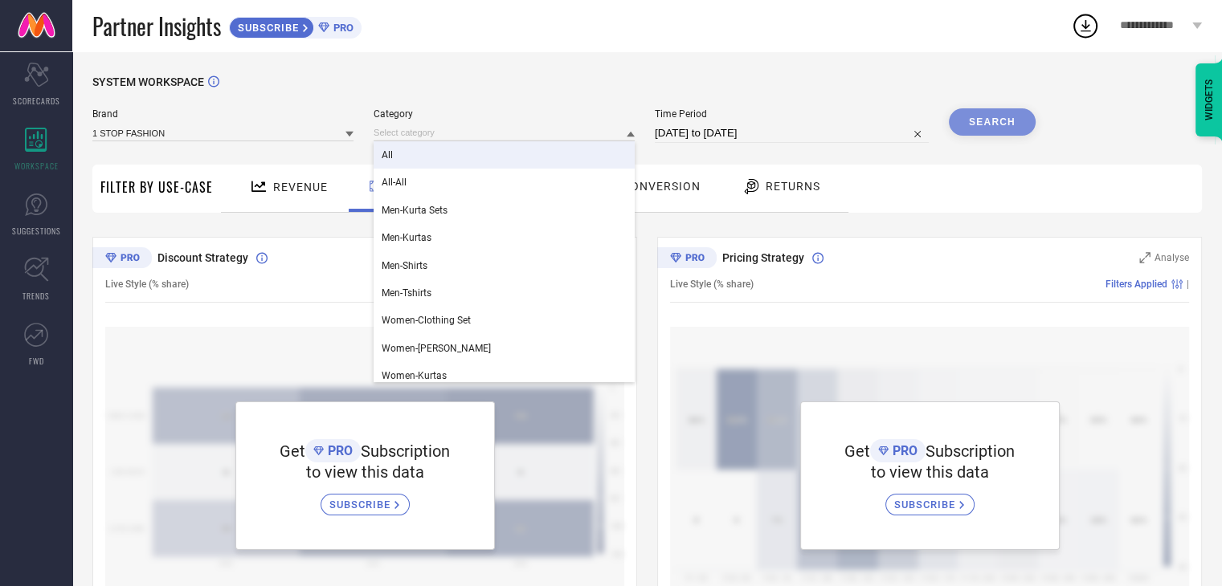
click at [493, 161] on div "All" at bounding box center [503, 154] width 261 height 27
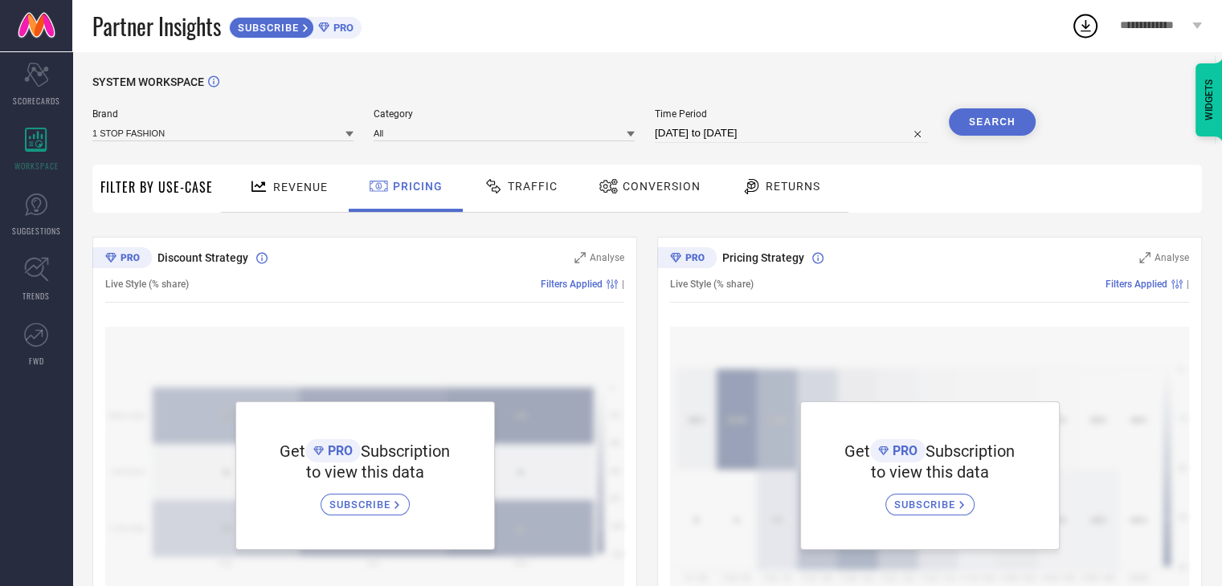
click at [970, 127] on button "Search" at bounding box center [992, 121] width 87 height 27
click at [662, 178] on div "Conversion" at bounding box center [649, 186] width 110 height 27
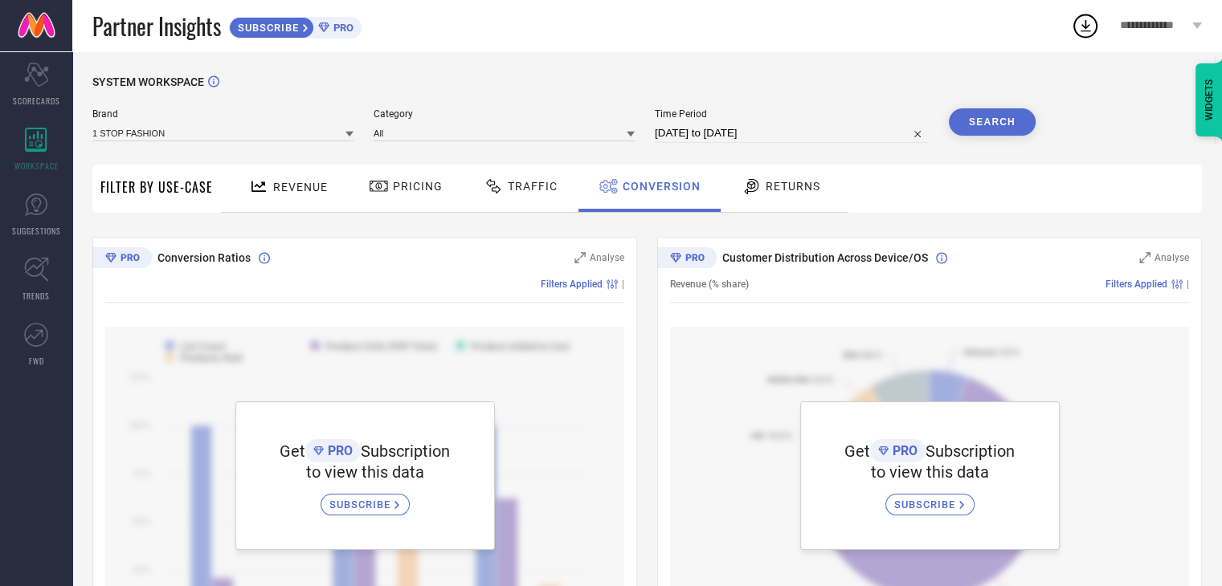
click at [806, 188] on span "Returns" at bounding box center [792, 186] width 55 height 13
